Goal: Transaction & Acquisition: Purchase product/service

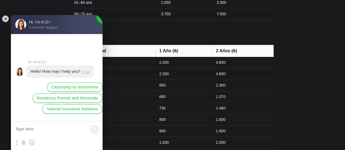
scroll to position [1063, 0]
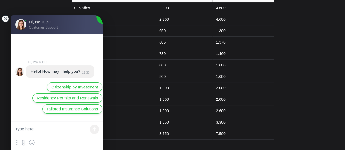
click at [5, 20] on jdiv at bounding box center [6, 19] width 8 height 8
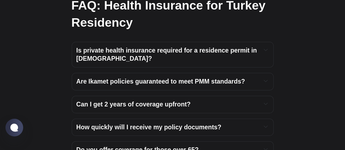
scroll to position [1854, 0]
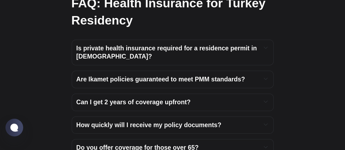
click at [201, 98] on h4 "Can I get 2 years of coverage upfront?" at bounding box center [166, 102] width 181 height 8
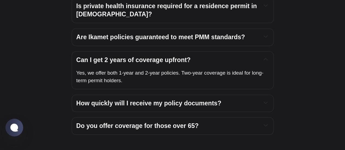
scroll to position [1909, 0]
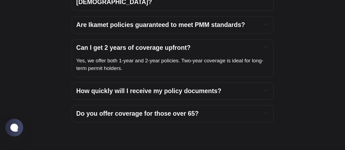
click at [214, 88] on strong "How quickly will I receive my policy documents?" at bounding box center [148, 91] width 145 height 7
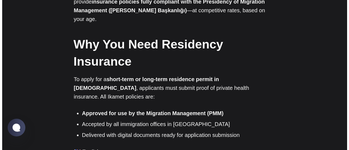
scroll to position [0, 0]
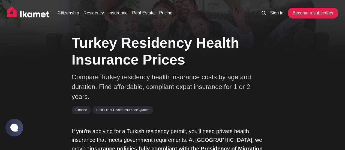
click at [265, 13] on icon at bounding box center [263, 13] width 4 height 4
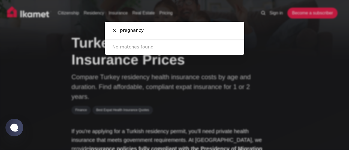
click at [133, 28] on input "pregnancy" at bounding box center [177, 31] width 120 height 18
type input "a"
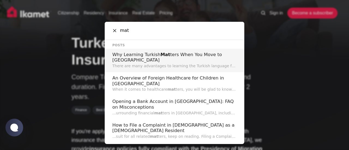
type input "mat"
click at [277, 38] on div "mat Cancel Posts Why Learning Turkish Mat ters When You Move to [GEOGRAPHIC_DAT…" at bounding box center [174, 75] width 349 height 150
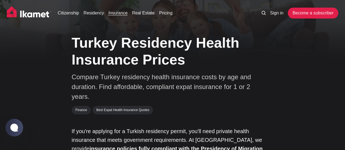
click at [112, 10] on link "Insurance" at bounding box center [117, 13] width 19 height 7
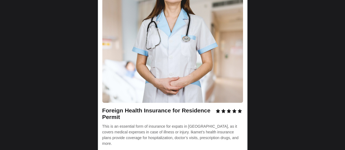
scroll to position [763, 0]
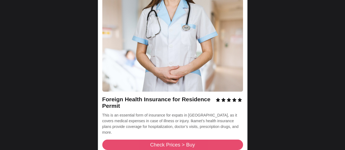
click at [139, 140] on link "Check Prices > Buy" at bounding box center [172, 145] width 141 height 10
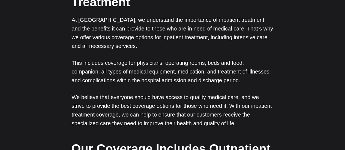
scroll to position [2, 0]
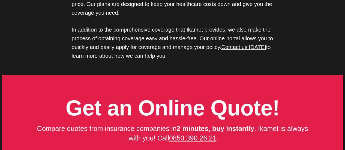
scroll to position [2699, 0]
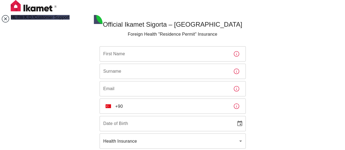
click at [6, 21] on jdiv at bounding box center [6, 19] width 8 height 8
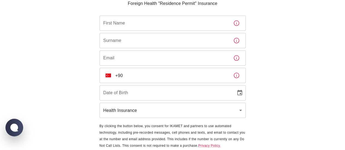
scroll to position [49, 0]
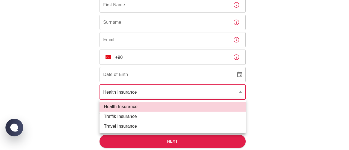
click at [207, 91] on body "Official Ikamet Sigorta – Turkey Foreign Health "Residence Permit" Insurance Fi…" at bounding box center [174, 50] width 349 height 199
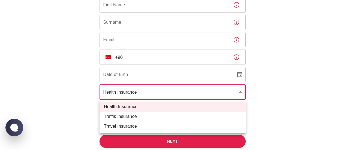
click at [311, 67] on div at bounding box center [174, 75] width 349 height 150
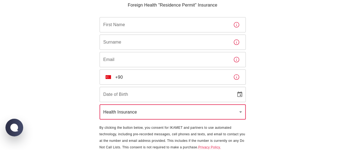
scroll to position [0, 0]
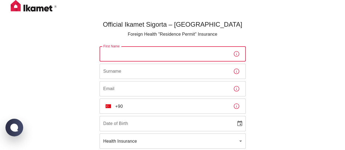
click at [178, 53] on input "First Name" at bounding box center [164, 53] width 129 height 15
type input "Anna Spector"
click at [178, 53] on input "Anna Spector" at bounding box center [164, 53] width 129 height 15
type input "Anna"
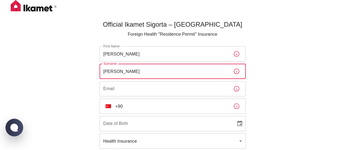
type input "Spector"
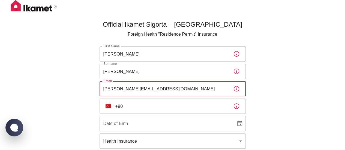
type input "spector.a@gmail.com"
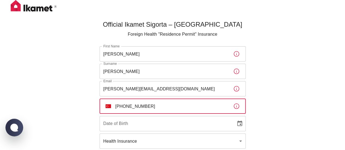
type input "+90 542 890 70 63"
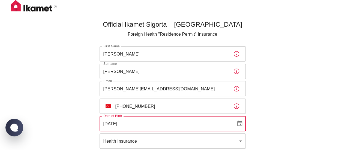
type input "02/05/1986"
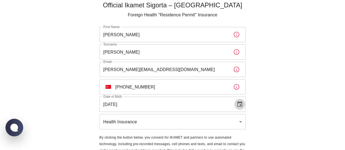
scroll to position [49, 0]
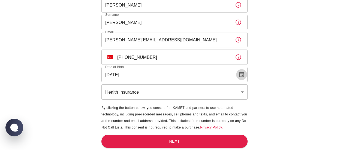
click at [239, 93] on body "Official Ikamet Sigorta – Turkey Foreign Health "Residence Permit" Insurance Fi…" at bounding box center [174, 50] width 349 height 199
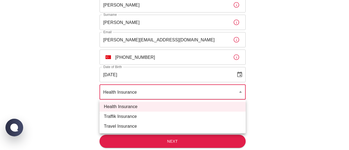
click at [219, 102] on li "Health Insurance" at bounding box center [173, 107] width 146 height 10
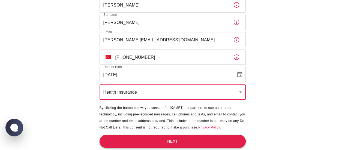
click at [191, 143] on button "Next" at bounding box center [173, 141] width 146 height 13
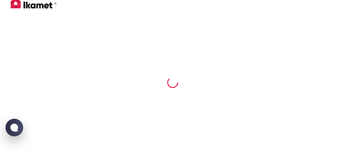
scroll to position [3, 0]
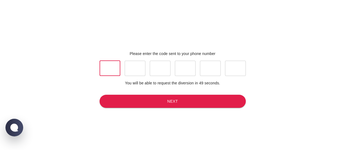
click at [119, 73] on input "text" at bounding box center [110, 68] width 21 height 15
type input "2"
type input "0"
type input "3"
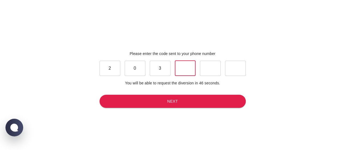
type input "4"
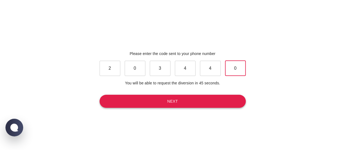
type input "0"
click at [168, 99] on button "Next" at bounding box center [173, 101] width 146 height 13
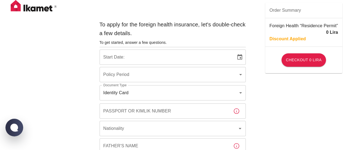
type input "b7343ef8-d55e-4554-96a8-76e30347e985"
type input "09/10/2025"
